Goal: Find contact information: Find contact information

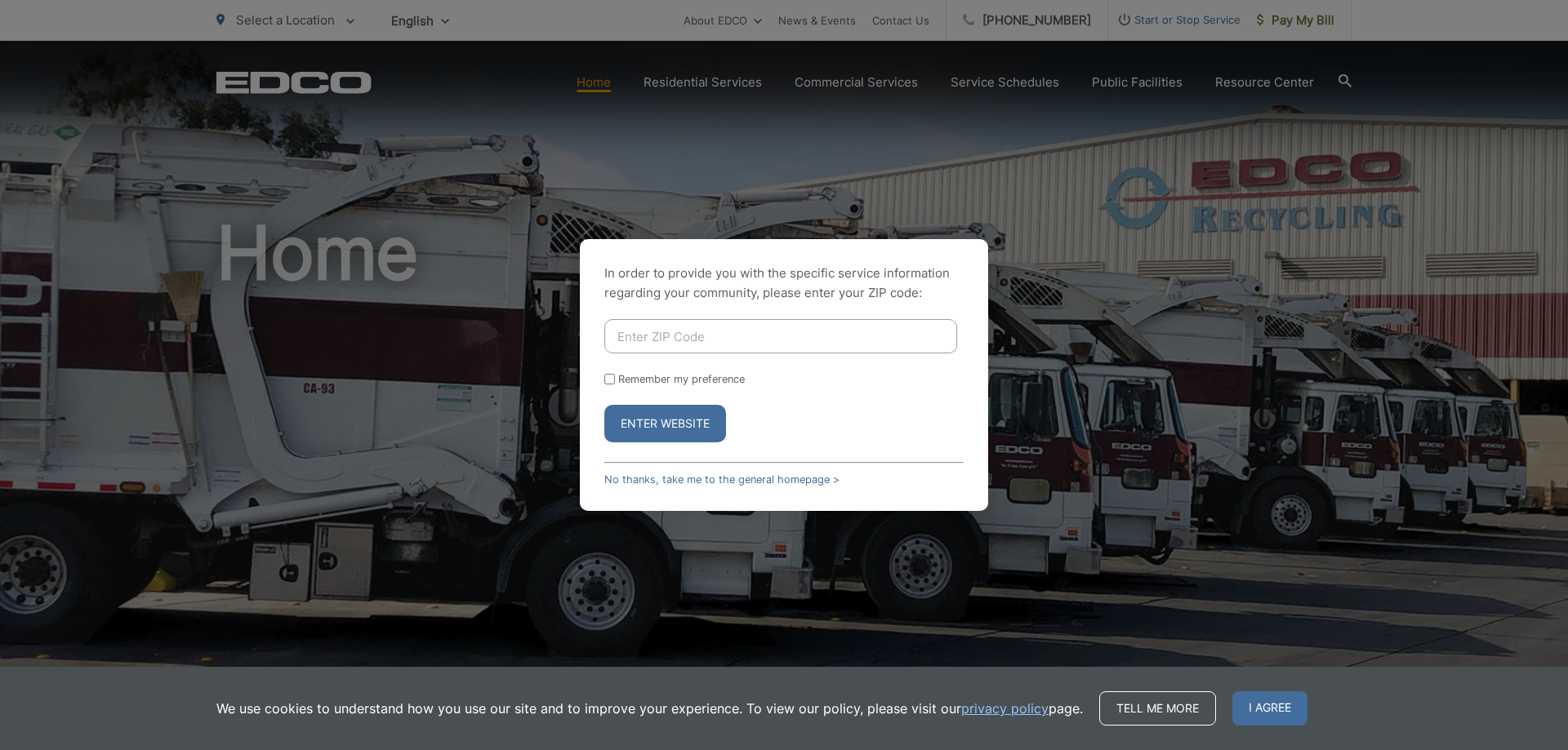
click at [1303, 313] on div "In order to provide you with the specific service information regarding your co…" at bounding box center [784, 375] width 1568 height 750
click at [1266, 706] on span "I agree" at bounding box center [1270, 709] width 75 height 35
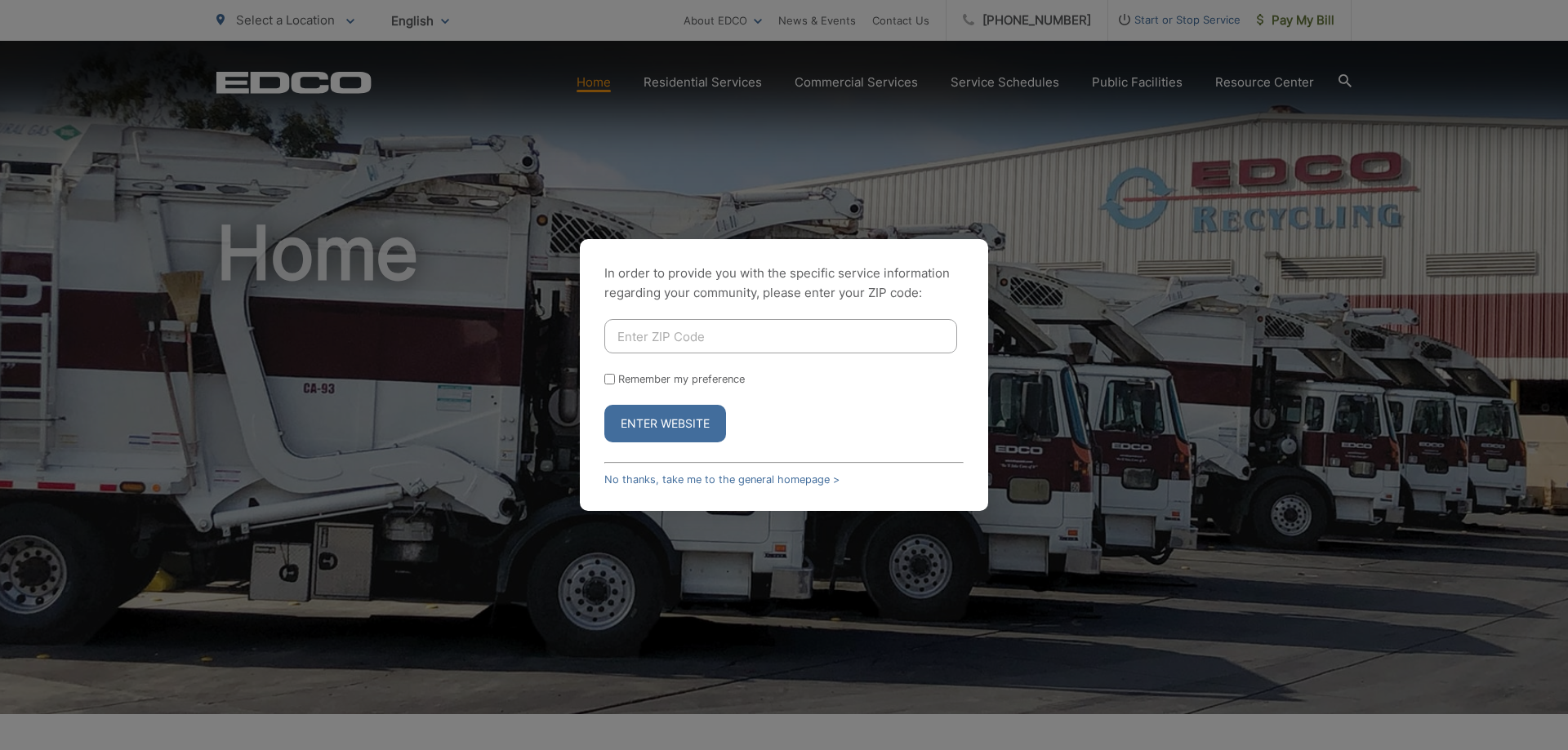
drag, startPoint x: 1185, startPoint y: 366, endPoint x: 1172, endPoint y: 351, distance: 19.8
click at [1185, 364] on div "In order to provide you with the specific service information regarding your co…" at bounding box center [784, 375] width 1568 height 750
drag, startPoint x: 520, startPoint y: 412, endPoint x: 523, endPoint y: 391, distance: 21.2
click at [522, 407] on div "In order to provide you with the specific service information regarding your co…" at bounding box center [784, 375] width 1568 height 750
drag, startPoint x: 354, startPoint y: 250, endPoint x: 1004, endPoint y: 8, distance: 693.6
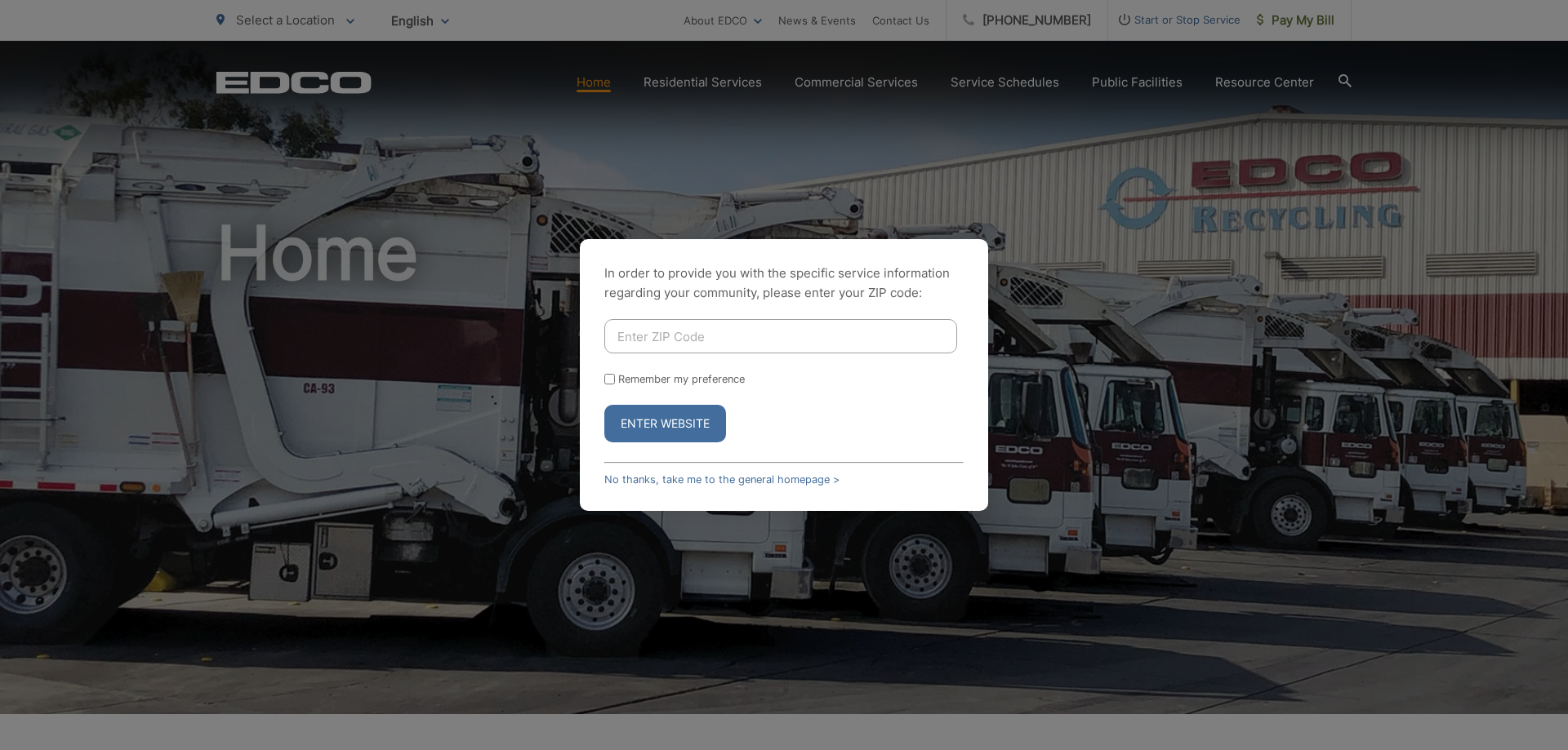
click at [354, 247] on div "In order to provide you with the specific service information regarding your co…" at bounding box center [784, 375] width 1568 height 750
click at [1246, 86] on div "In order to provide you with the specific service information regarding your co…" at bounding box center [784, 375] width 1568 height 750
click at [1341, 76] on div "In order to provide you with the specific service information regarding your co…" at bounding box center [784, 375] width 1568 height 750
click at [474, 506] on div "In order to provide you with the specific service information regarding your co…" at bounding box center [784, 375] width 1568 height 750
click at [630, 482] on link "No thanks, take me to the general homepage >" at bounding box center [722, 479] width 235 height 12
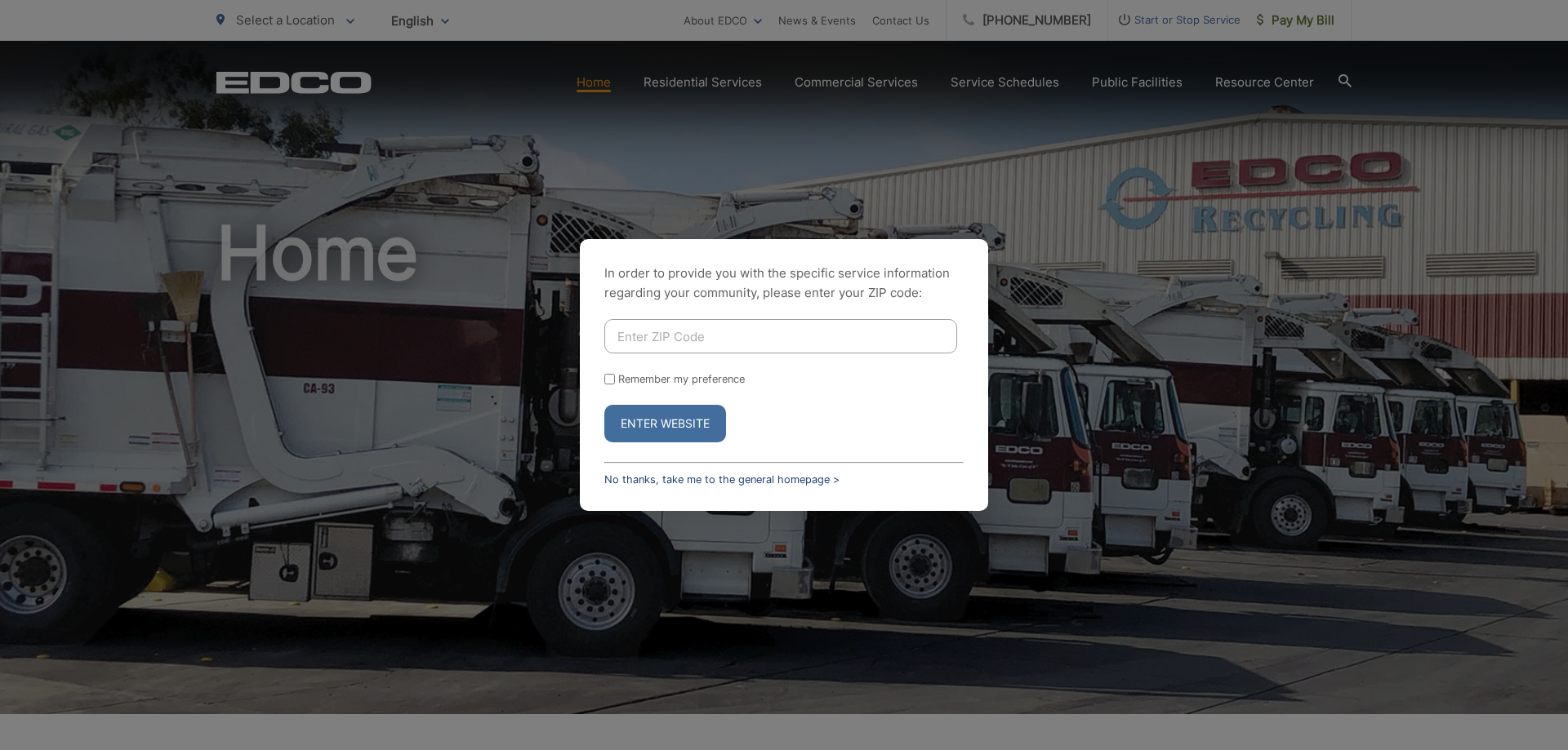
click at [836, 481] on link "No thanks, take me to the general homepage >" at bounding box center [722, 479] width 235 height 12
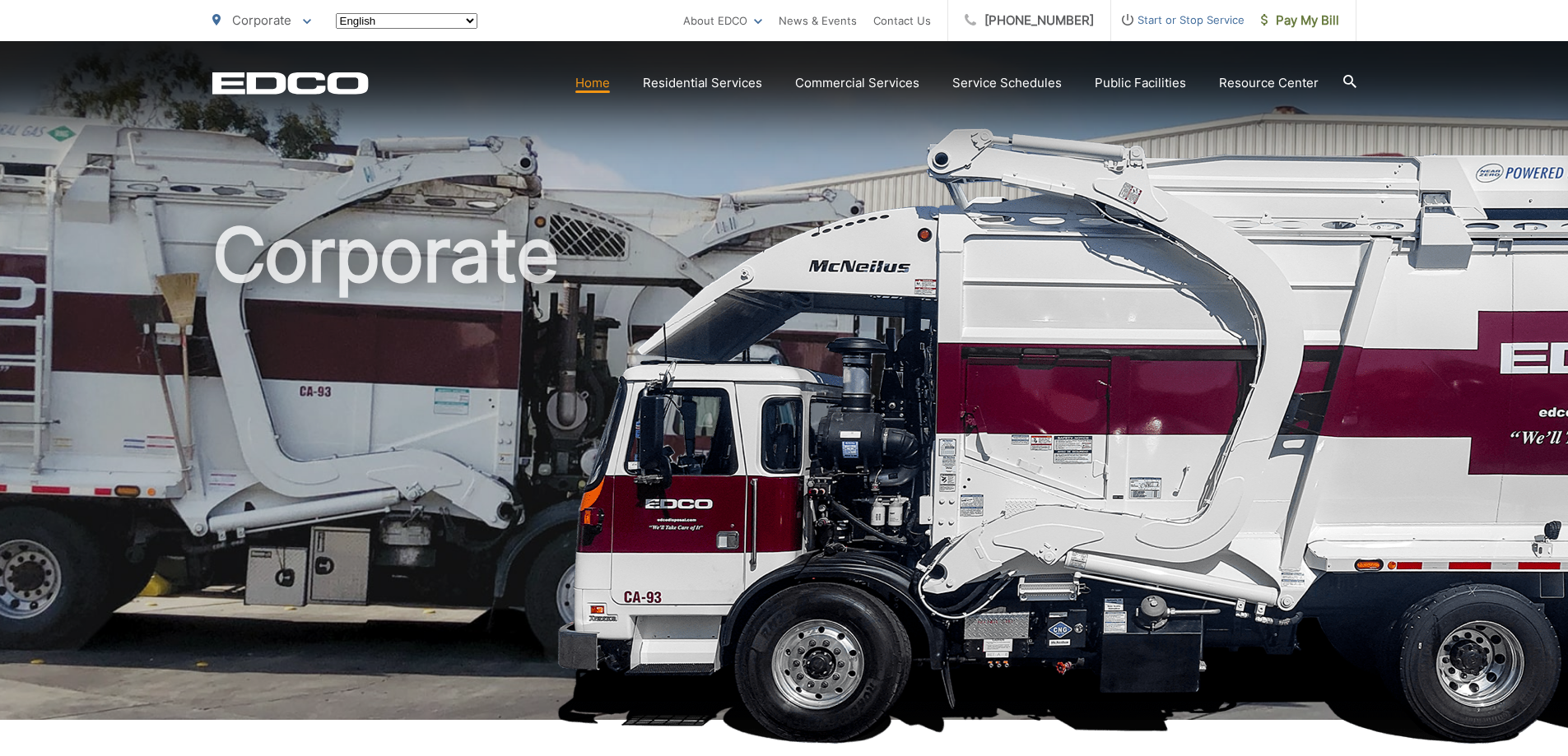
drag, startPoint x: 962, startPoint y: 425, endPoint x: 972, endPoint y: 410, distance: 18.0
click at [967, 421] on h1 "Corporate" at bounding box center [784, 474] width 1144 height 521
click at [810, 426] on h1 "Corporate" at bounding box center [784, 474] width 1144 height 521
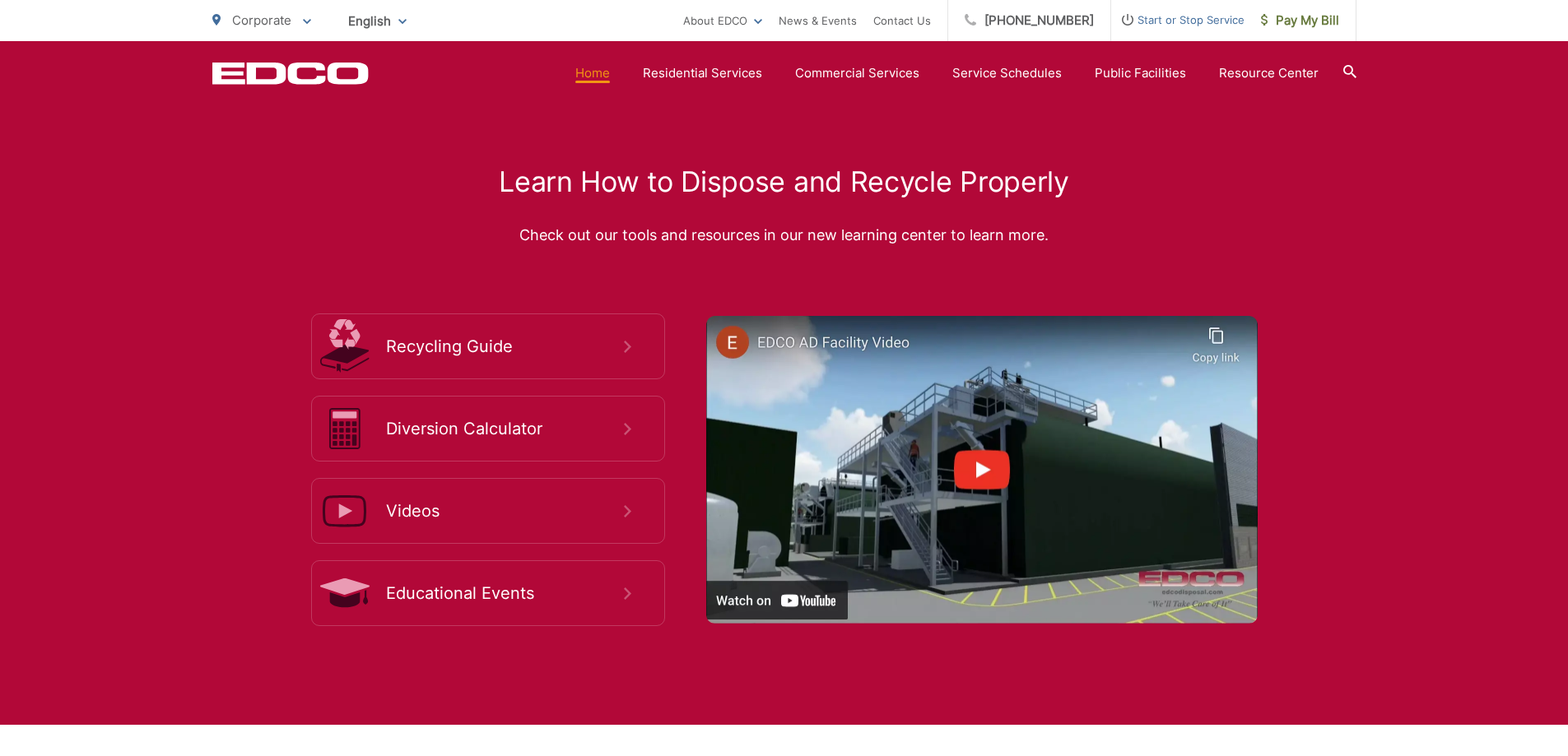
scroll to position [3306, 0]
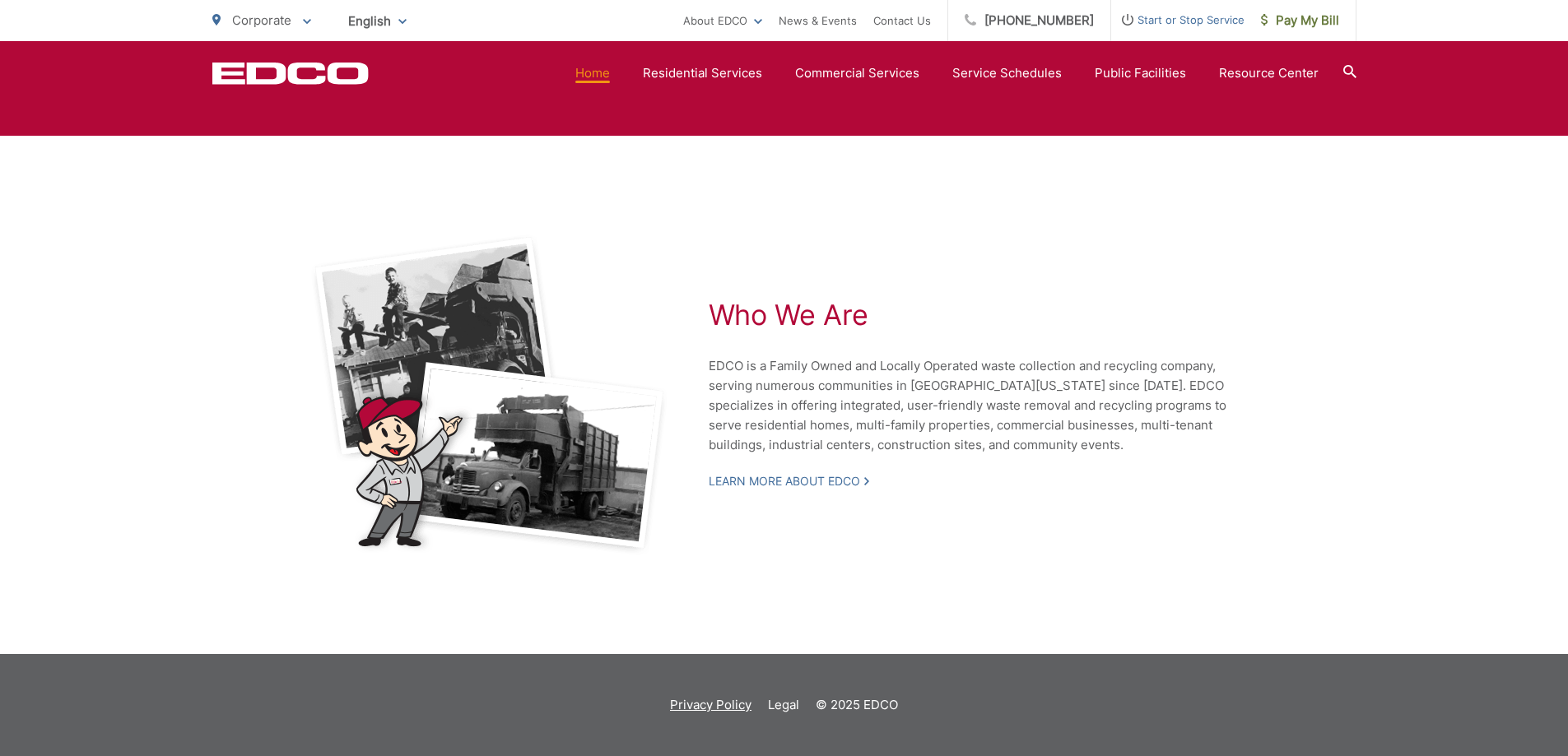
click at [707, 705] on link "Privacy Policy" at bounding box center [711, 705] width 81 height 20
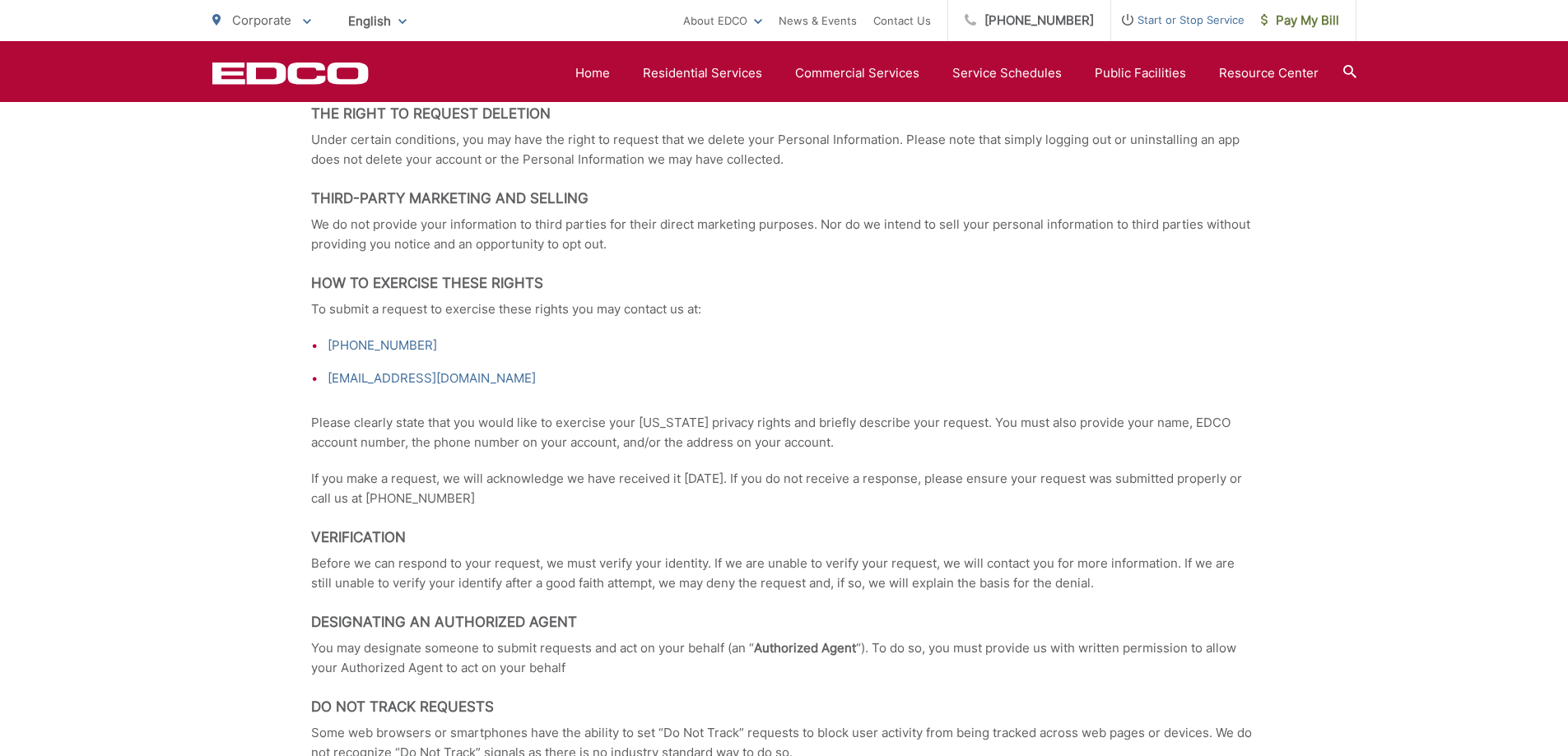
scroll to position [6435, 0]
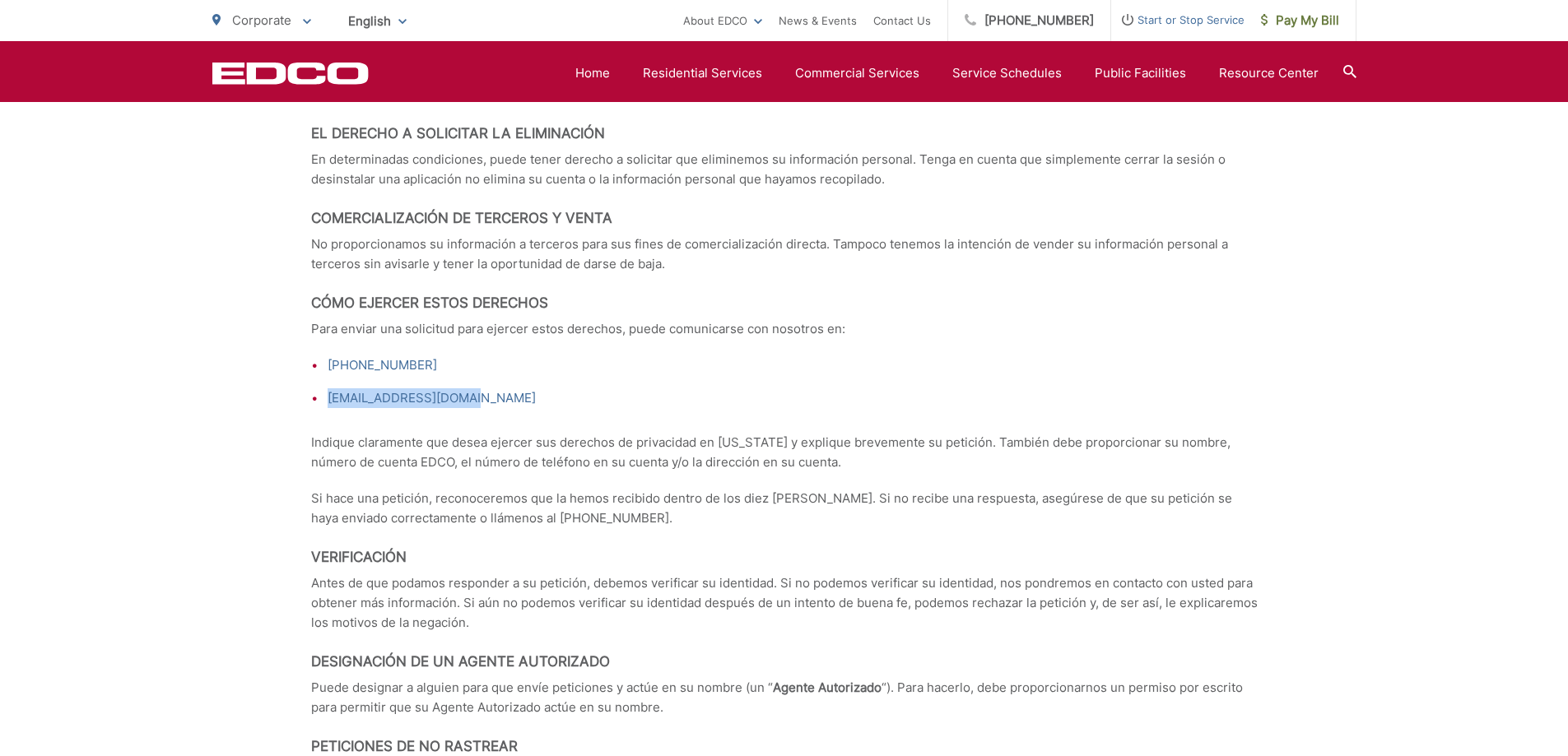
drag, startPoint x: 509, startPoint y: 375, endPoint x: 326, endPoint y: 374, distance: 183.0
click at [328, 388] on li "ccpa@edcodisposal.com" at bounding box center [793, 398] width 930 height 20
copy link "ccpa@edcodisposal.com"
